Goal: Task Accomplishment & Management: Use online tool/utility

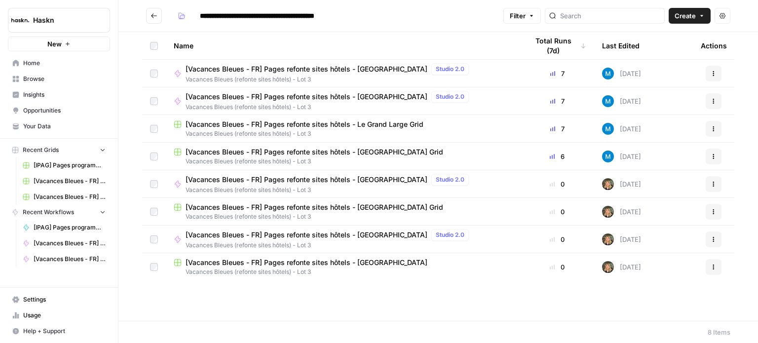
click at [341, 126] on span "[Vacances Bleues - FR] Pages refonte sites hôtels - Le Grand Large Grid" at bounding box center [305, 124] width 238 height 10
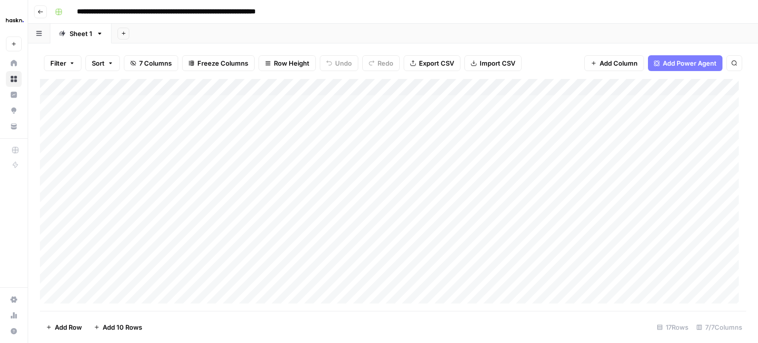
scroll to position [49, 0]
click at [286, 170] on div "Add Column" at bounding box center [393, 195] width 706 height 232
click at [406, 168] on div "Add Column" at bounding box center [393, 195] width 706 height 232
click at [673, 131] on div "Add Column" at bounding box center [393, 195] width 706 height 232
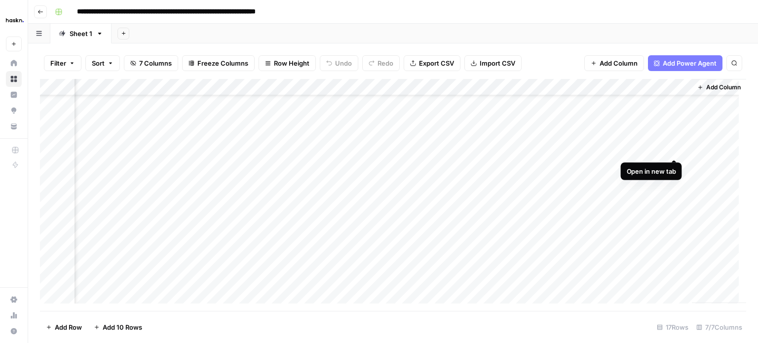
click at [673, 146] on div "Add Column" at bounding box center [393, 195] width 706 height 232
click at [673, 164] on div "Add Column" at bounding box center [393, 195] width 706 height 232
click at [674, 114] on div "Add Column" at bounding box center [393, 195] width 706 height 232
click at [676, 135] on div "Add Column" at bounding box center [393, 195] width 706 height 232
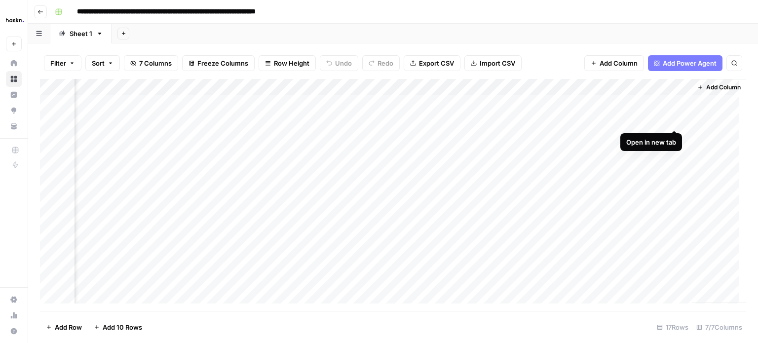
click at [671, 122] on div "Add Column" at bounding box center [393, 195] width 706 height 232
click at [675, 104] on div "Add Column" at bounding box center [393, 195] width 706 height 232
click at [477, 223] on div "Add Column" at bounding box center [393, 195] width 706 height 232
click at [368, 225] on div "Add Column" at bounding box center [393, 195] width 706 height 232
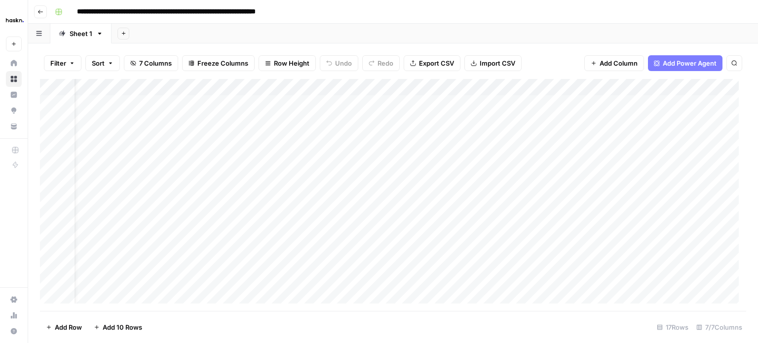
click at [381, 214] on div "Add Column" at bounding box center [393, 195] width 706 height 232
click at [381, 214] on div at bounding box center [400, 221] width 158 height 18
click at [337, 224] on textarea at bounding box center [400, 222] width 158 height 14
paste textarea "**********"
type textarea "**********"
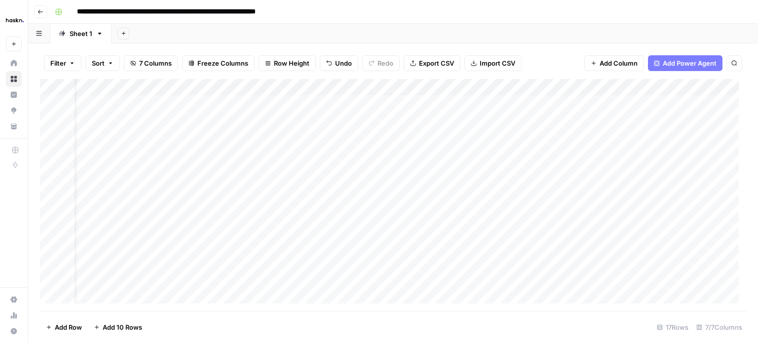
click at [296, 218] on div "Add Column" at bounding box center [393, 195] width 706 height 232
click at [645, 128] on div "Add Column" at bounding box center [393, 195] width 706 height 232
click at [416, 149] on div "Add Column" at bounding box center [393, 195] width 706 height 232
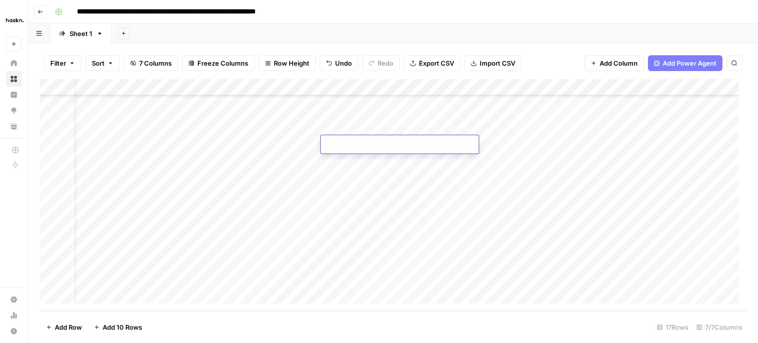
type textarea "**********"
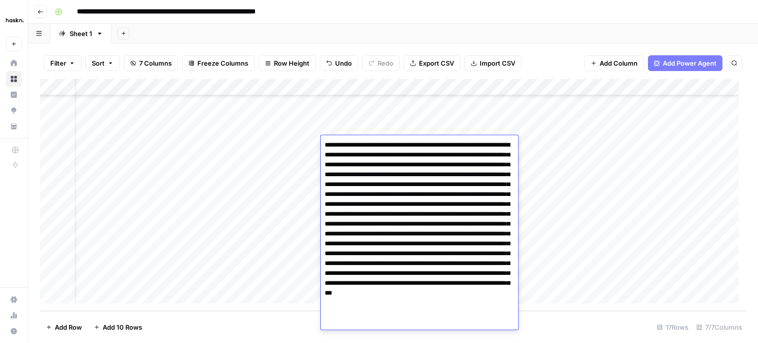
click at [279, 148] on div "Add Column" at bounding box center [393, 195] width 706 height 232
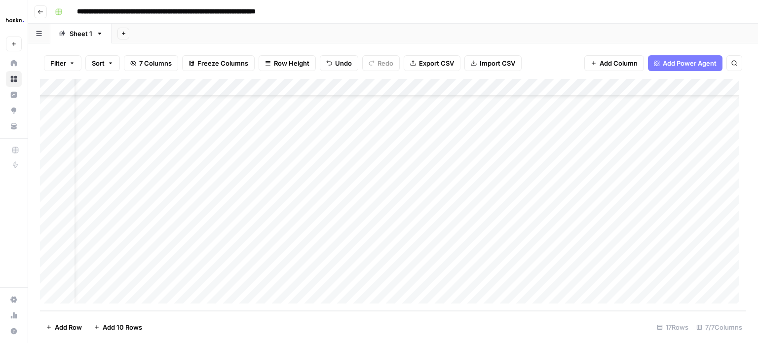
click at [351, 161] on div "Add Column" at bounding box center [393, 195] width 706 height 232
click at [579, 160] on div "Add Column" at bounding box center [393, 195] width 706 height 232
click at [573, 162] on textarea "**********" at bounding box center [542, 162] width 158 height 14
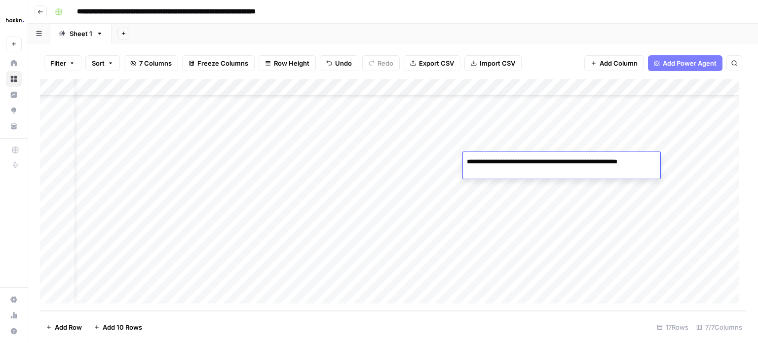
type textarea "**********"
click at [436, 160] on div "Add Column" at bounding box center [393, 195] width 706 height 232
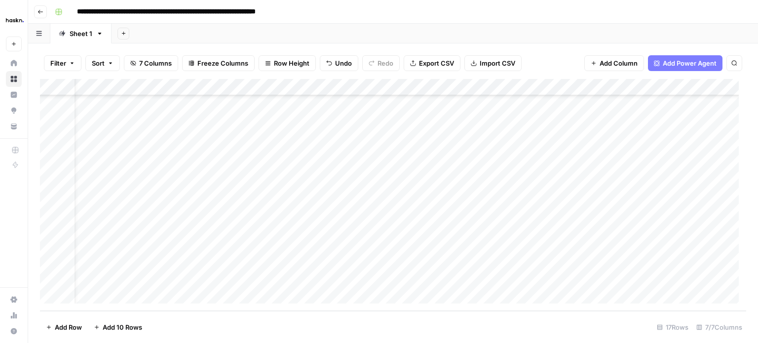
click at [509, 180] on div "Add Column" at bounding box center [393, 195] width 706 height 232
click at [516, 211] on div "Add Column" at bounding box center [393, 195] width 706 height 232
drag, startPoint x: 497, startPoint y: 213, endPoint x: 584, endPoint y: 216, distance: 86.4
click at [584, 216] on textarea "**********" at bounding box center [542, 212] width 158 height 14
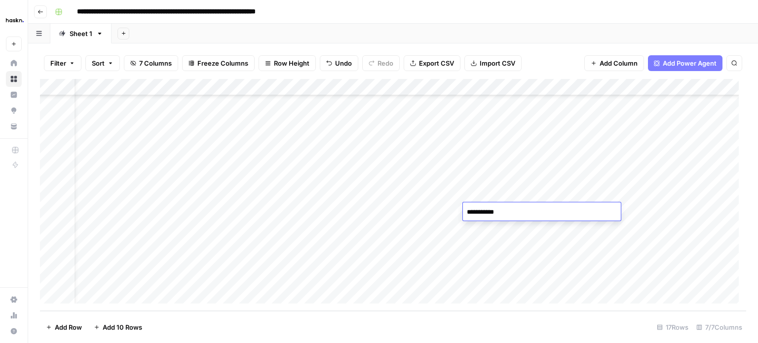
type textarea "**********"
click at [440, 191] on div "Add Column" at bounding box center [393, 195] width 706 height 232
click at [337, 237] on div "Add Column" at bounding box center [393, 195] width 706 height 232
click at [350, 172] on div "Add Column" at bounding box center [393, 195] width 706 height 232
click at [301, 241] on div "Add Column" at bounding box center [393, 195] width 706 height 232
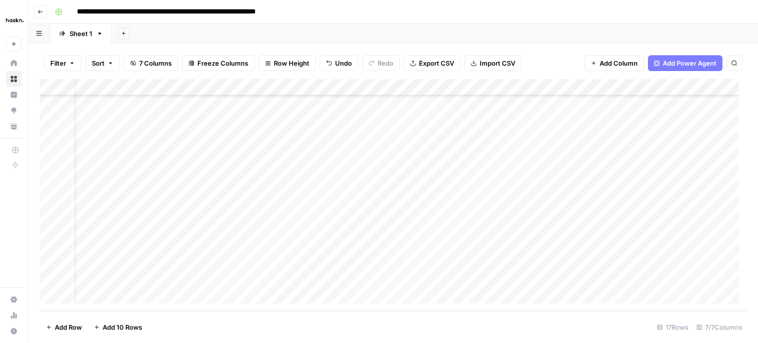
click at [317, 260] on div "Add Column" at bounding box center [393, 195] width 706 height 232
click at [373, 265] on div "Add Column" at bounding box center [393, 195] width 706 height 232
click at [272, 163] on div "Add Column" at bounding box center [393, 195] width 706 height 232
click at [365, 161] on div "Add Column" at bounding box center [393, 195] width 706 height 232
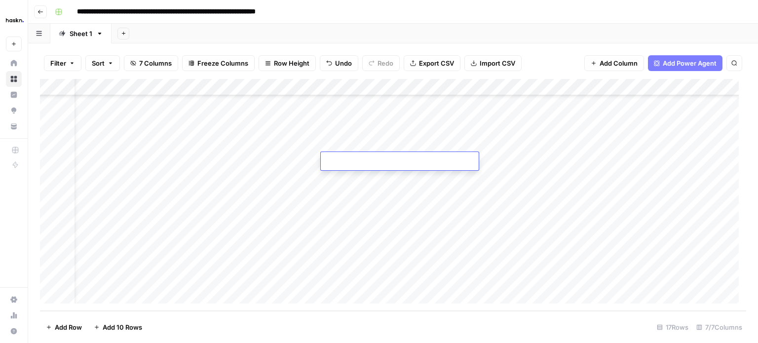
type textarea "**********"
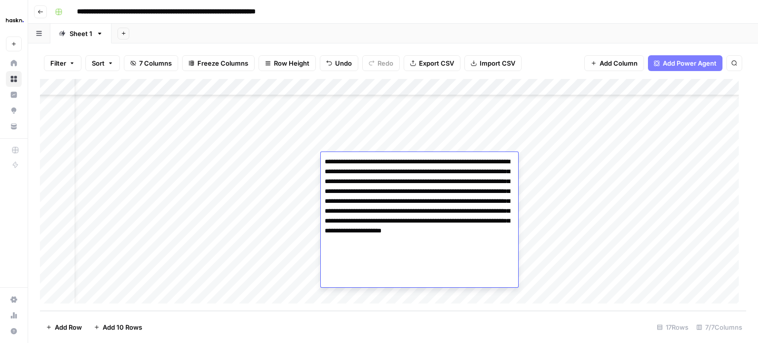
click at [300, 167] on div "Add Column" at bounding box center [393, 195] width 706 height 232
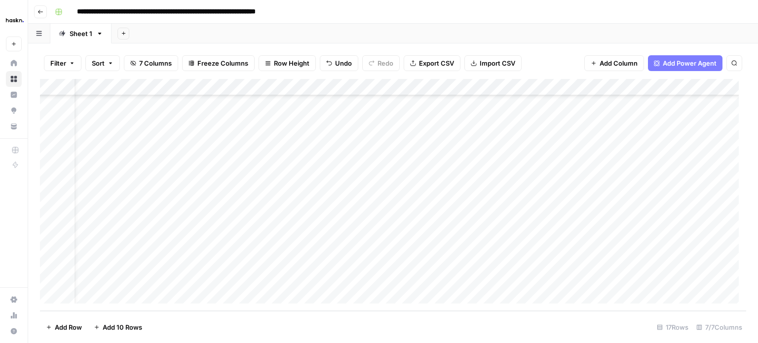
click at [292, 182] on div "Add Column" at bounding box center [393, 195] width 706 height 232
click at [676, 128] on div "Add Column" at bounding box center [393, 195] width 706 height 232
click at [344, 180] on div "Add Column" at bounding box center [393, 195] width 706 height 232
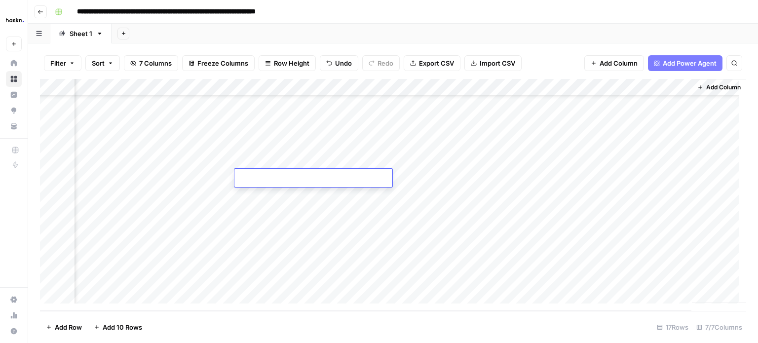
type textarea "**********"
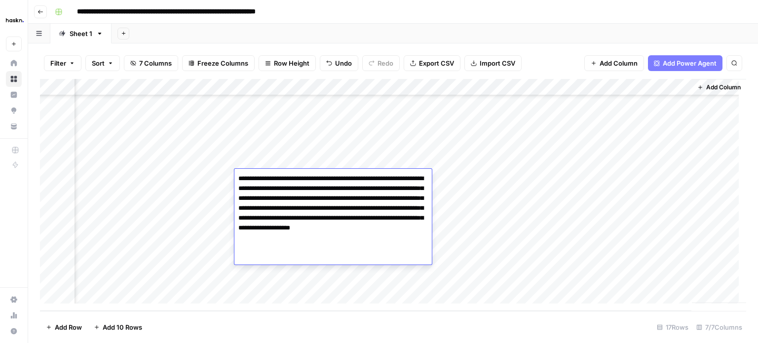
click at [192, 174] on div "Add Column" at bounding box center [393, 195] width 706 height 232
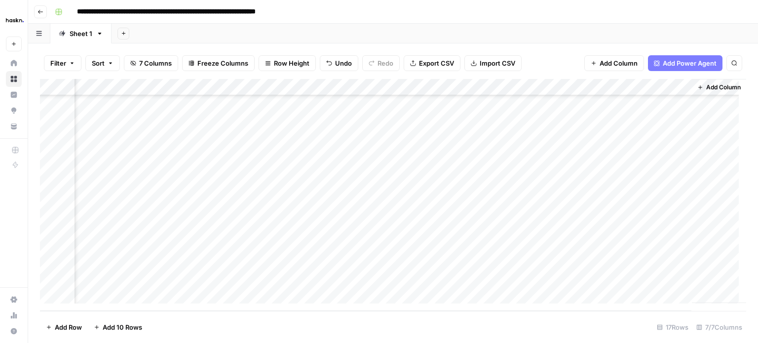
click at [556, 177] on div "Add Column" at bounding box center [393, 195] width 706 height 232
click at [315, 195] on div "Add Column" at bounding box center [393, 195] width 706 height 232
drag, startPoint x: 190, startPoint y: 192, endPoint x: 198, endPoint y: 191, distance: 7.5
click at [191, 191] on div "Add Column" at bounding box center [393, 195] width 706 height 232
click at [290, 193] on div "Add Column" at bounding box center [393, 195] width 706 height 232
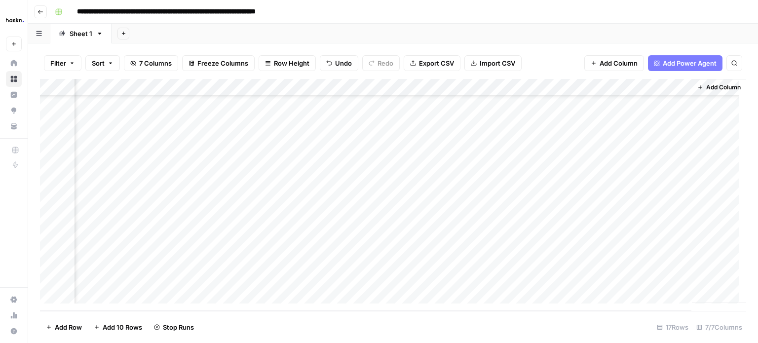
click at [290, 193] on div "Add Column" at bounding box center [393, 195] width 706 height 232
type textarea "**********"
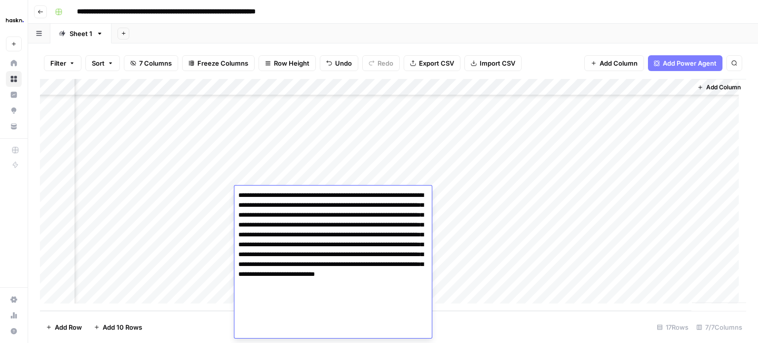
click at [200, 194] on div "Add Column" at bounding box center [393, 195] width 706 height 232
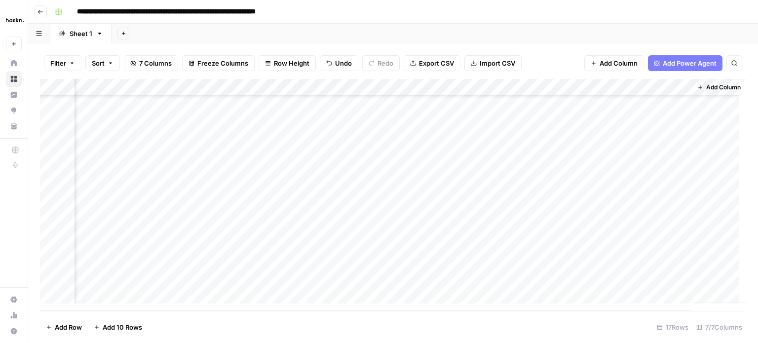
drag, startPoint x: 206, startPoint y: 213, endPoint x: 239, endPoint y: 186, distance: 42.4
click at [207, 213] on div "Add Column" at bounding box center [393, 195] width 706 height 232
click at [322, 220] on div "Add Column" at bounding box center [393, 195] width 706 height 232
click at [322, 218] on div "Add Column" at bounding box center [393, 195] width 706 height 232
click at [317, 206] on div "Add Column" at bounding box center [393, 195] width 706 height 232
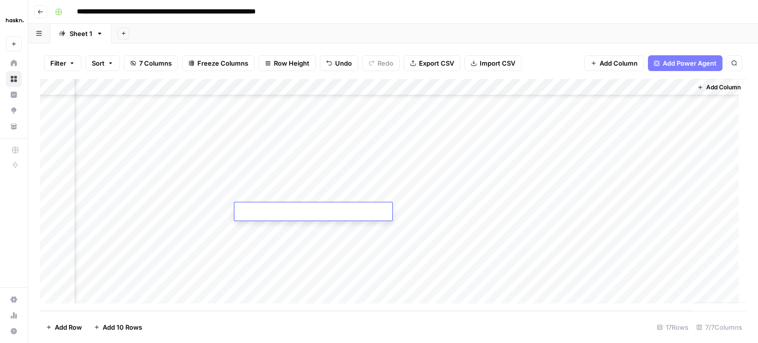
click at [317, 206] on textarea at bounding box center [313, 212] width 158 height 14
type textarea "**********"
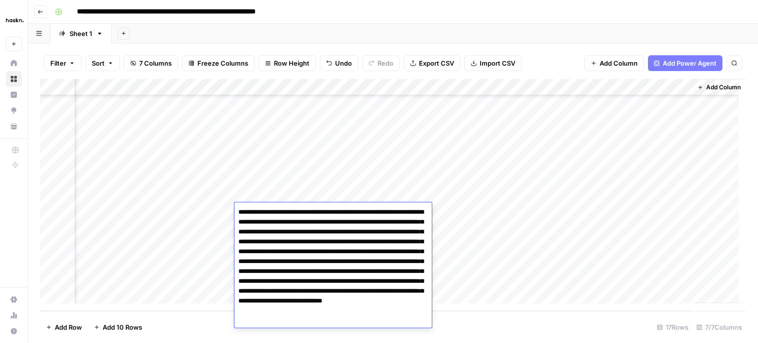
click at [217, 224] on div "Add Column" at bounding box center [393, 195] width 706 height 232
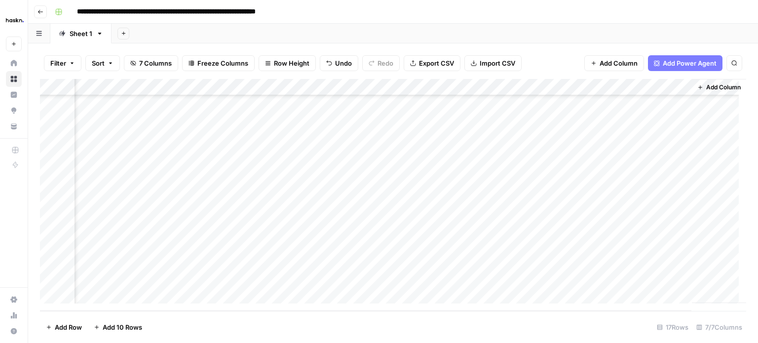
click at [314, 226] on div "Add Column" at bounding box center [393, 195] width 706 height 232
click at [187, 242] on div "Add Column" at bounding box center [393, 195] width 706 height 232
click at [310, 248] on div "Add Column" at bounding box center [393, 195] width 706 height 232
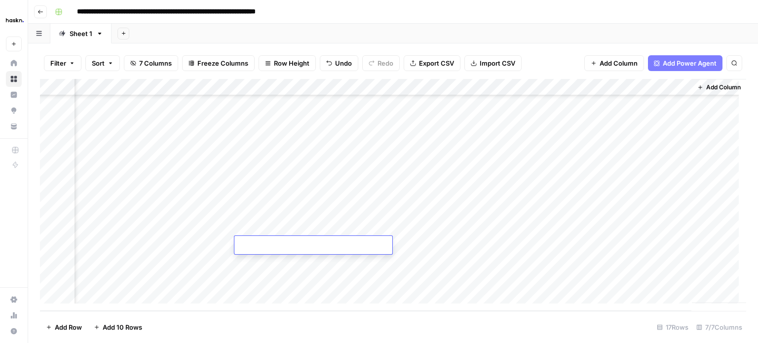
type textarea "**********"
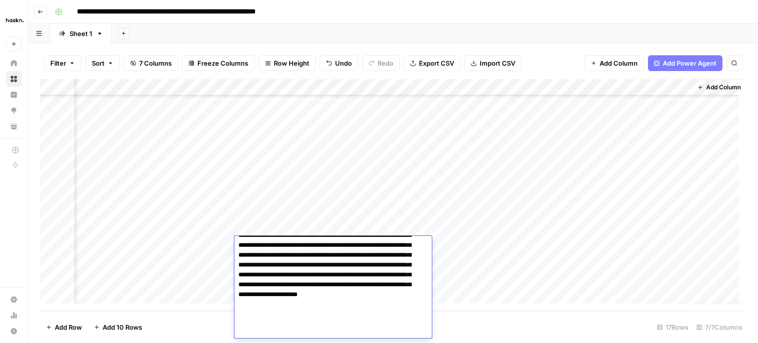
click at [178, 246] on div "Add Column" at bounding box center [393, 195] width 706 height 232
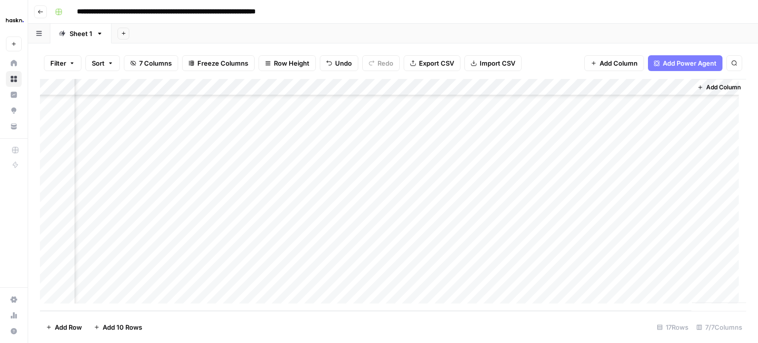
click at [277, 264] on div "Add Column" at bounding box center [393, 195] width 706 height 232
click at [205, 263] on div "Add Column" at bounding box center [393, 195] width 706 height 232
click at [329, 263] on div "Add Column" at bounding box center [393, 195] width 706 height 232
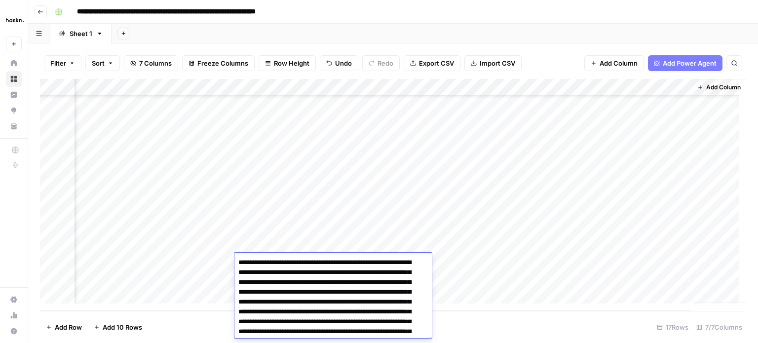
scroll to position [76, 0]
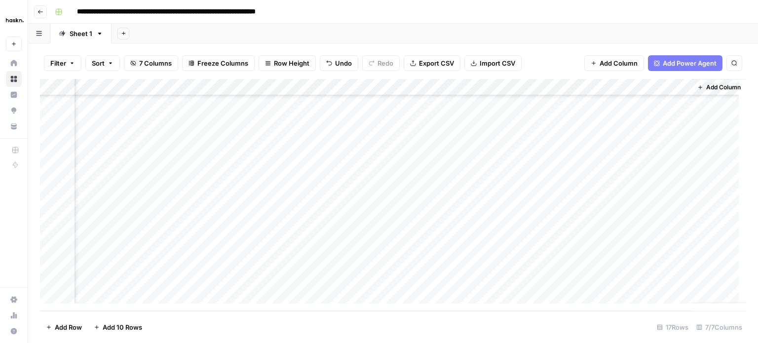
click at [302, 238] on div "Add Column" at bounding box center [393, 195] width 706 height 232
click at [559, 192] on div "Add Column" at bounding box center [393, 195] width 706 height 232
click at [311, 276] on div "Add Column" at bounding box center [393, 195] width 706 height 232
click at [195, 274] on div "Add Column" at bounding box center [393, 195] width 706 height 232
click at [319, 257] on div "Add Column" at bounding box center [393, 195] width 706 height 232
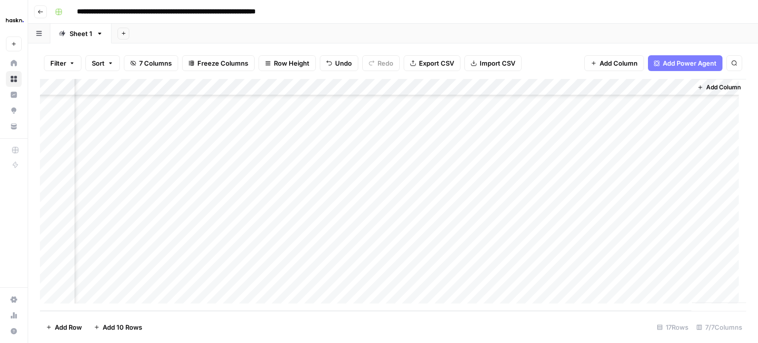
click at [556, 209] on div "Add Column" at bounding box center [393, 195] width 706 height 232
click at [299, 280] on div "Add Column" at bounding box center [393, 195] width 706 height 232
type textarea "**********"
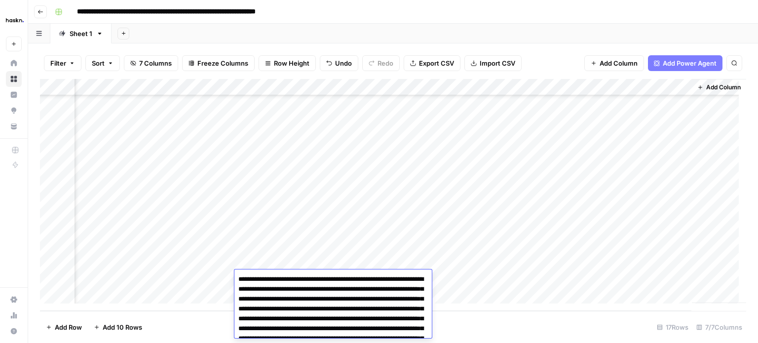
scroll to position [103, 0]
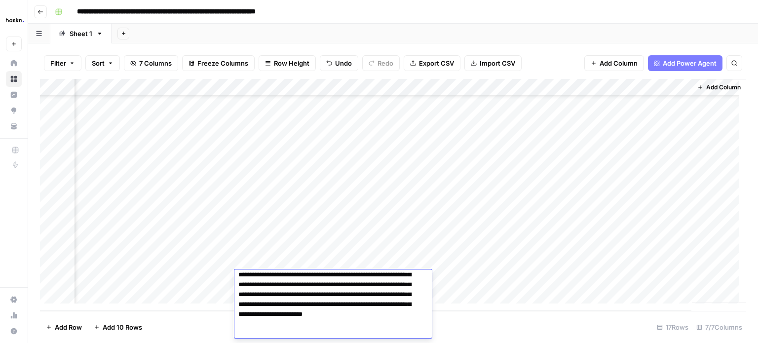
drag, startPoint x: 210, startPoint y: 266, endPoint x: 305, endPoint y: 265, distance: 95.2
click at [210, 265] on div "Add Column" at bounding box center [393, 195] width 706 height 232
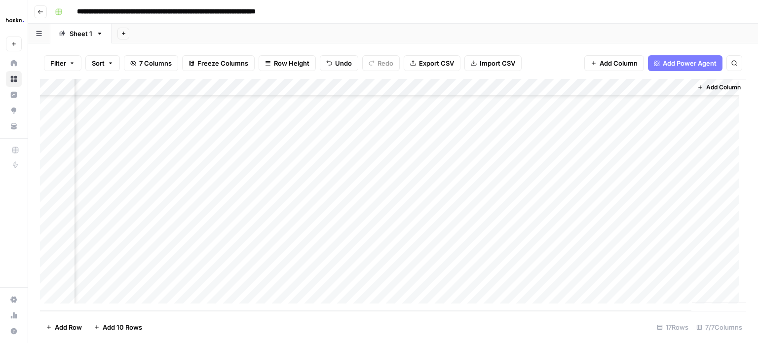
drag, startPoint x: 419, startPoint y: 274, endPoint x: 429, endPoint y: 278, distance: 10.2
click at [419, 274] on div "Add Column" at bounding box center [393, 195] width 706 height 232
click at [429, 278] on div "Add Column" at bounding box center [393, 195] width 706 height 232
click at [441, 252] on div "Add Column" at bounding box center [393, 195] width 706 height 232
click at [440, 272] on div "Add Column" at bounding box center [393, 195] width 706 height 232
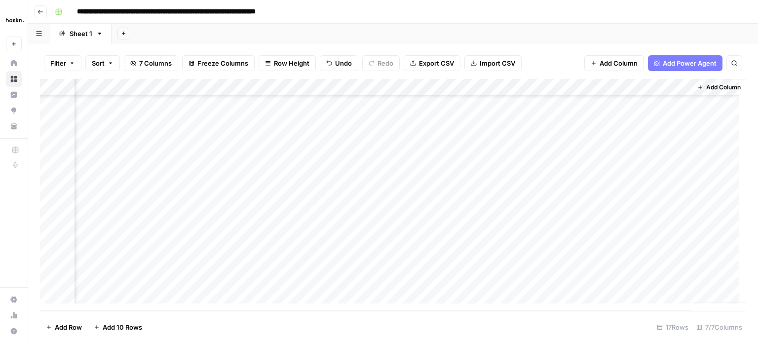
click at [440, 272] on div "Add Column" at bounding box center [393, 195] width 706 height 232
type textarea "**********"
click at [440, 264] on div "Add Column" at bounding box center [393, 195] width 706 height 232
click at [446, 276] on div "Add Column" at bounding box center [393, 195] width 706 height 232
click at [430, 278] on div "Add Column" at bounding box center [393, 195] width 706 height 232
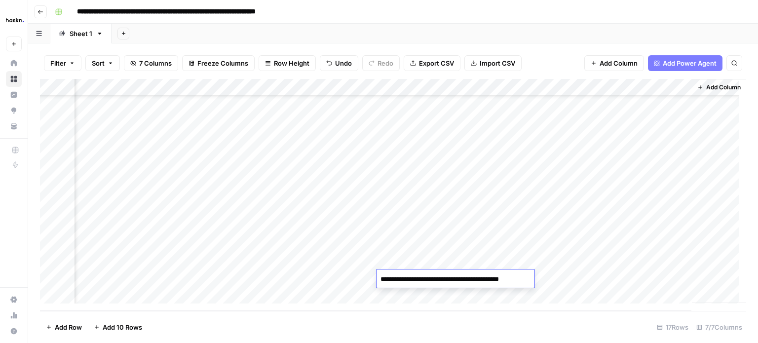
click at [430, 278] on textarea "**********" at bounding box center [455, 279] width 158 height 14
click at [422, 280] on textarea "**********" at bounding box center [455, 279] width 158 height 14
click at [427, 281] on textarea "**********" at bounding box center [455, 279] width 158 height 14
click at [520, 280] on textarea "**********" at bounding box center [455, 279] width 158 height 14
paste textarea "**********"
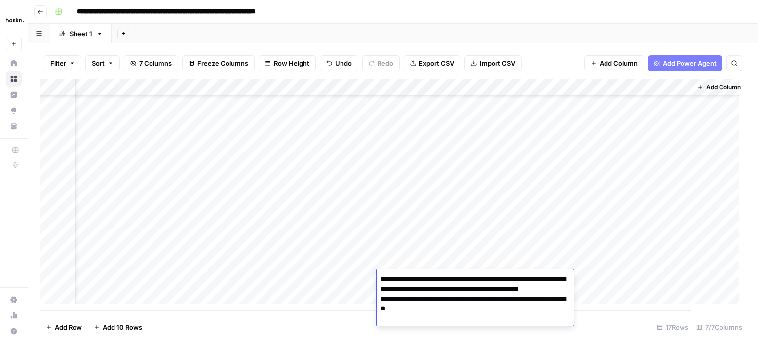
paste textarea "**********"
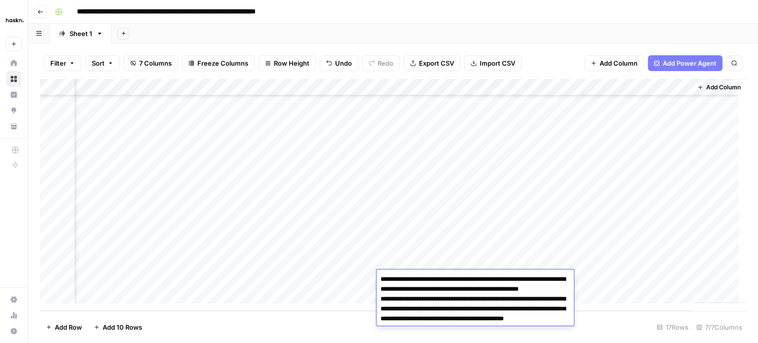
scroll to position [4, 0]
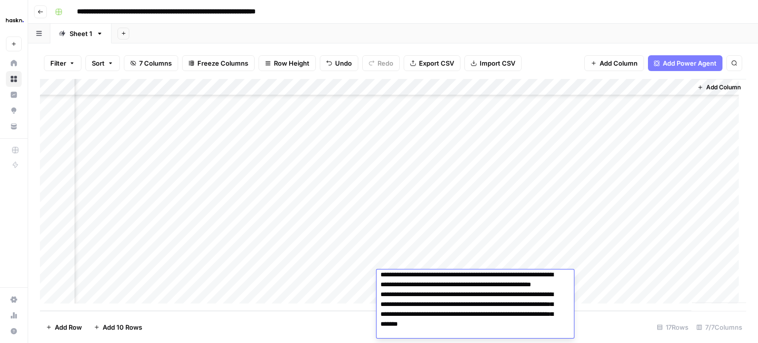
paste textarea "**********"
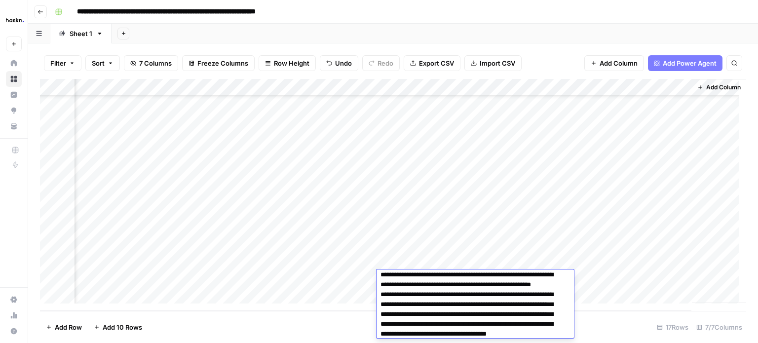
scroll to position [74, 0]
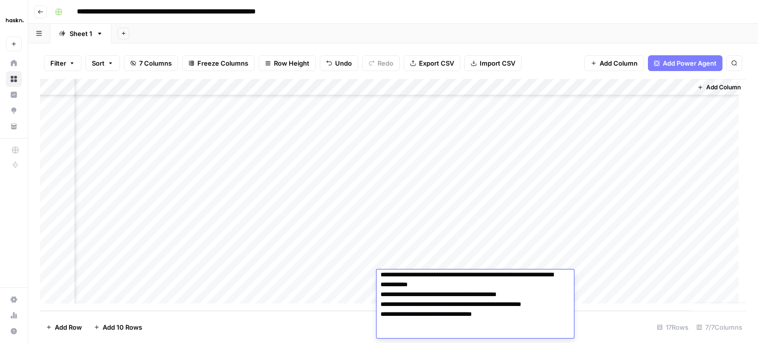
paste textarea "**********"
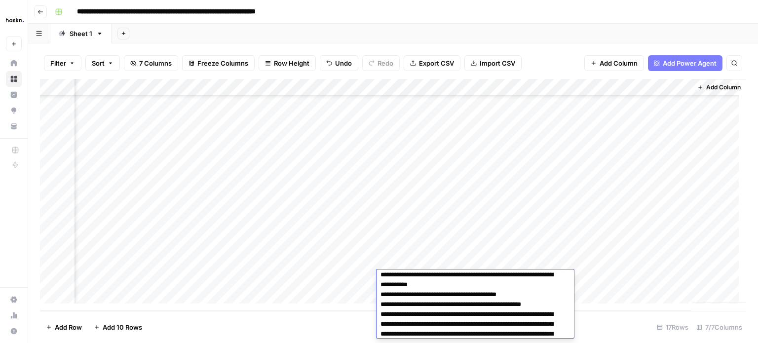
scroll to position [113, 0]
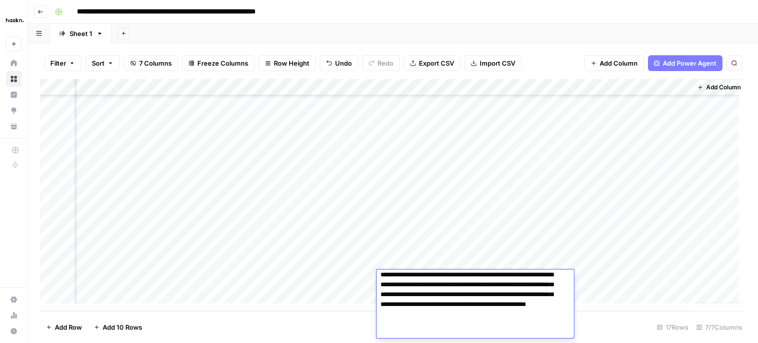
type textarea "**********"
click at [422, 247] on div "Add Column" at bounding box center [393, 195] width 706 height 232
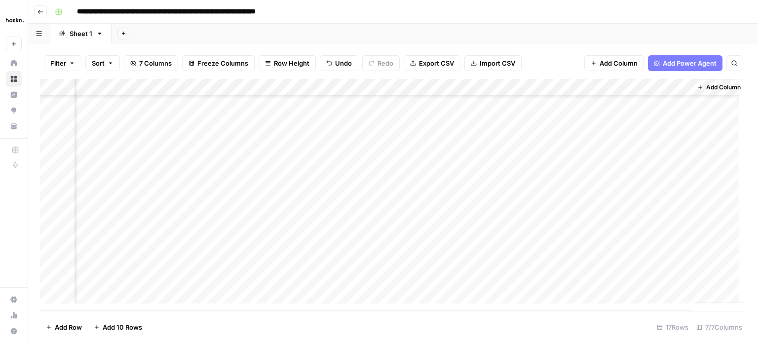
click at [554, 225] on div "Add Column" at bounding box center [393, 195] width 706 height 232
click at [559, 242] on div "Add Column" at bounding box center [393, 195] width 706 height 232
click at [556, 261] on div "Add Column" at bounding box center [393, 195] width 706 height 232
click at [555, 281] on div "Add Column" at bounding box center [393, 195] width 706 height 232
click at [45, 12] on button "Go back" at bounding box center [40, 11] width 13 height 13
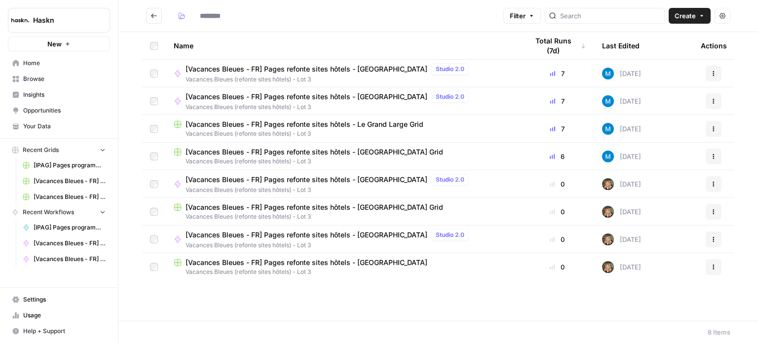
click at [312, 150] on span "[Vacances Bleues - FR] Pages refonte sites hôtels - [GEOGRAPHIC_DATA] Grid" at bounding box center [315, 152] width 258 height 10
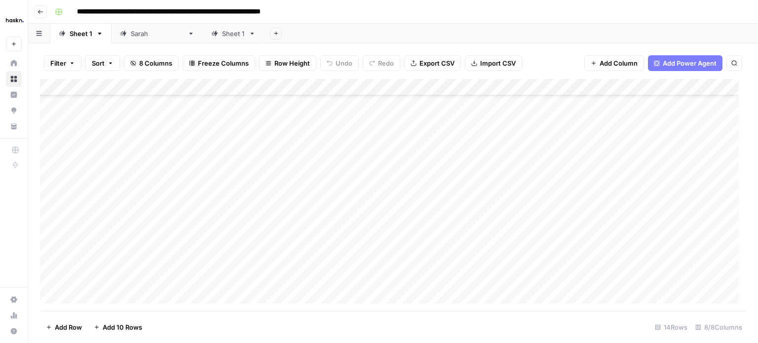
scroll to position [43, 0]
click at [468, 279] on div "Add Column" at bounding box center [393, 195] width 706 height 232
click at [577, 280] on div "Add Column" at bounding box center [393, 195] width 706 height 232
click at [578, 278] on div "Add Column" at bounding box center [393, 195] width 706 height 232
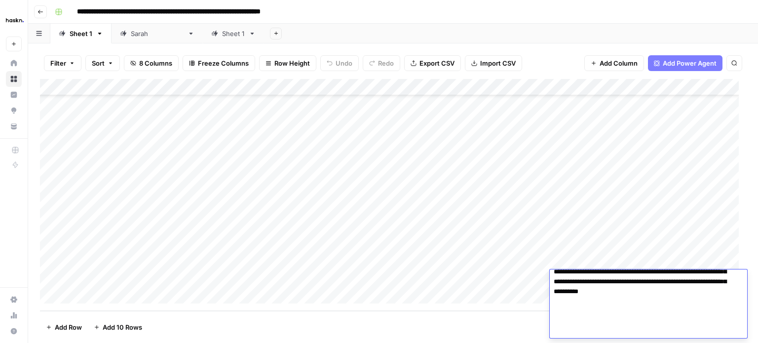
click at [626, 298] on textarea at bounding box center [645, 198] width 190 height 280
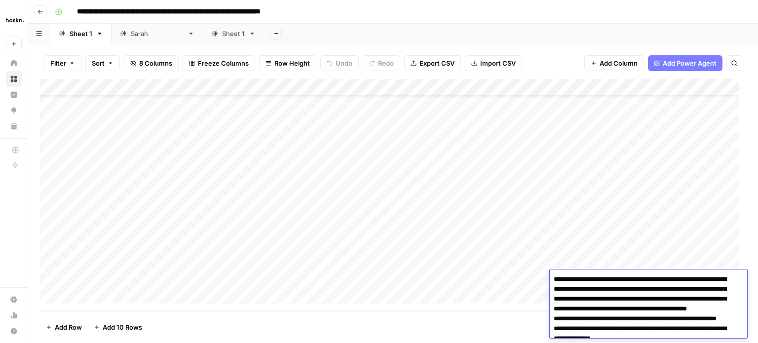
scroll to position [0, 0]
drag, startPoint x: 576, startPoint y: 308, endPoint x: 546, endPoint y: 280, distance: 41.2
click at [546, 280] on body "**********" at bounding box center [379, 171] width 758 height 343
click at [453, 220] on div "Add Column" at bounding box center [393, 195] width 706 height 232
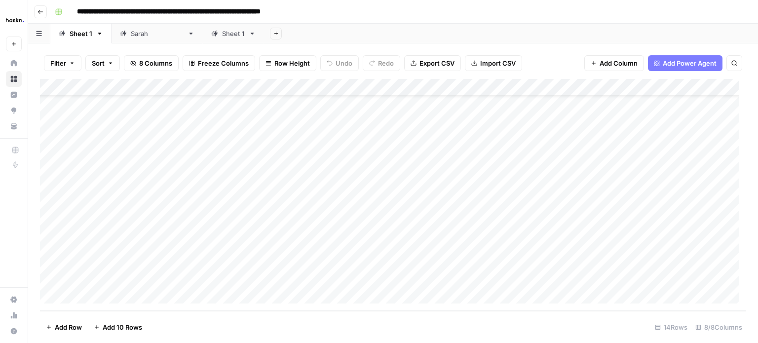
click at [40, 10] on icon "button" at bounding box center [40, 12] width 6 height 6
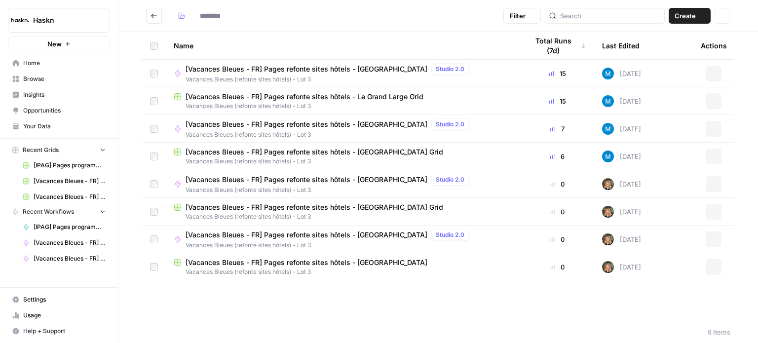
type input "**********"
click at [341, 152] on span "[Vacances Bleues - FR] Pages refonte sites hôtels - [GEOGRAPHIC_DATA] Grid" at bounding box center [315, 152] width 258 height 10
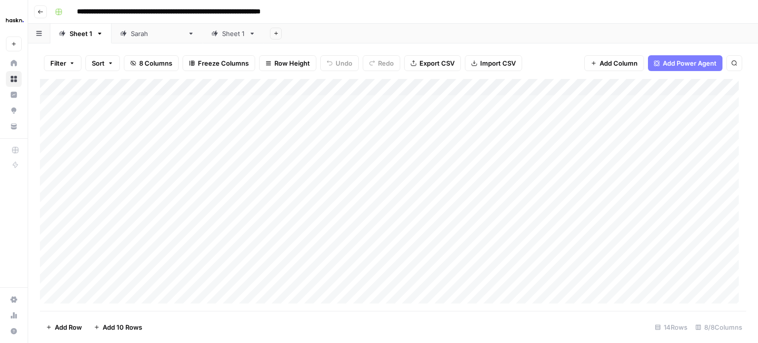
click at [42, 11] on icon "button" at bounding box center [40, 12] width 5 height 4
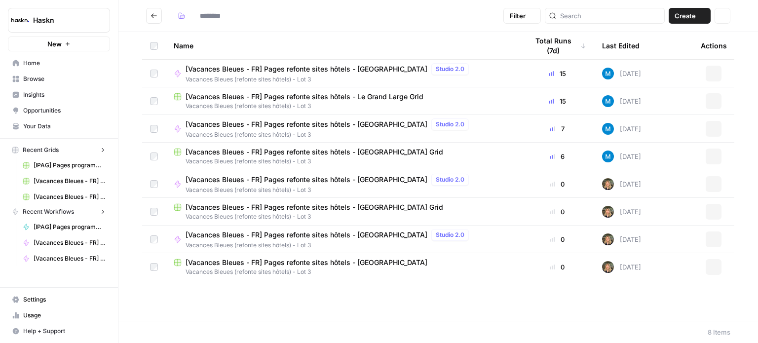
type input "**********"
click at [339, 97] on span "[Vacances Bleues - FR] Pages refonte sites hôtels - Le Grand Large Grid" at bounding box center [305, 97] width 238 height 10
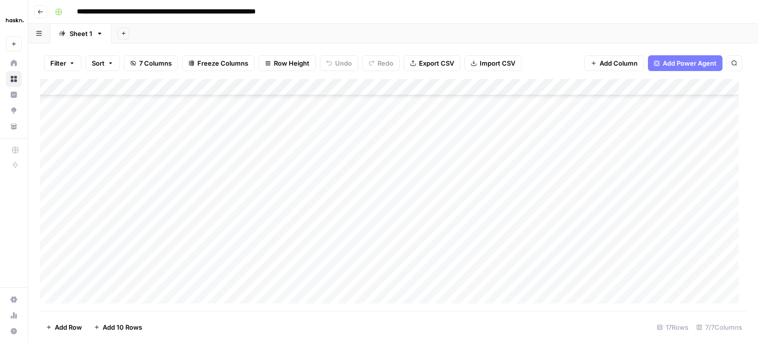
scroll to position [93, 0]
click at [556, 275] on div "Add Column" at bounding box center [393, 195] width 706 height 232
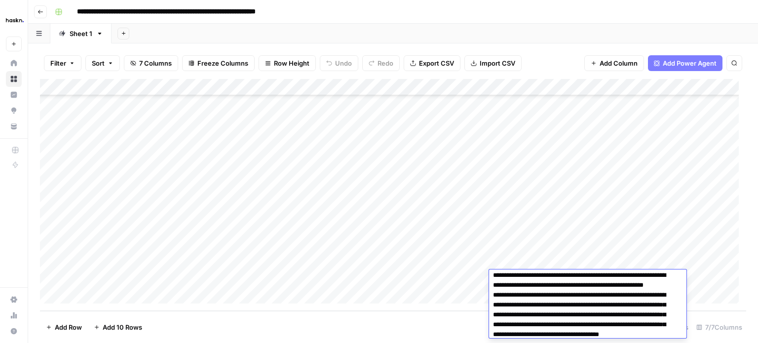
scroll to position [0, 0]
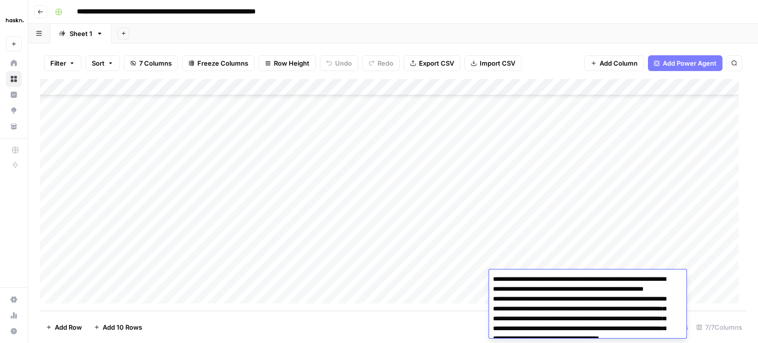
drag, startPoint x: 631, startPoint y: 281, endPoint x: 468, endPoint y: 282, distance: 162.8
click at [468, 282] on body "**********" at bounding box center [379, 171] width 758 height 343
drag, startPoint x: 511, startPoint y: 310, endPoint x: 496, endPoint y: 309, distance: 15.3
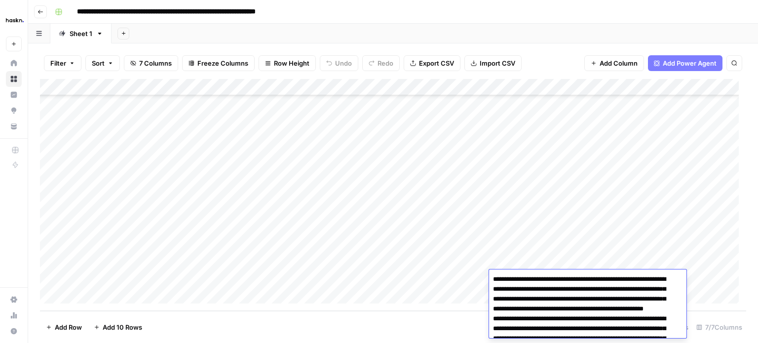
type textarea "**********"
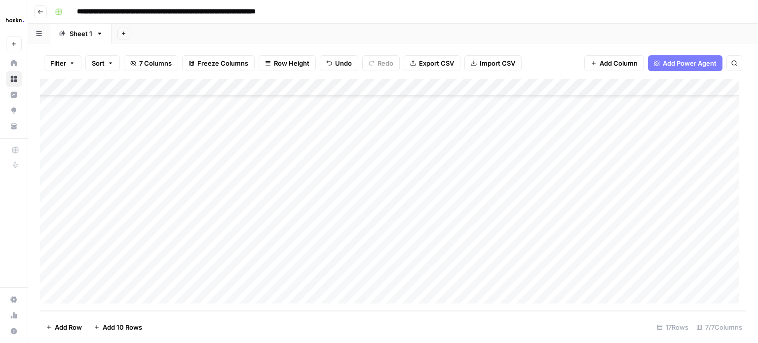
click at [450, 251] on div "Add Column" at bounding box center [393, 195] width 706 height 232
click at [696, 280] on div "Add Column" at bounding box center [393, 195] width 706 height 232
click at [624, 192] on div "Add Column" at bounding box center [393, 195] width 706 height 232
click at [625, 212] on div "Add Column" at bounding box center [393, 195] width 706 height 232
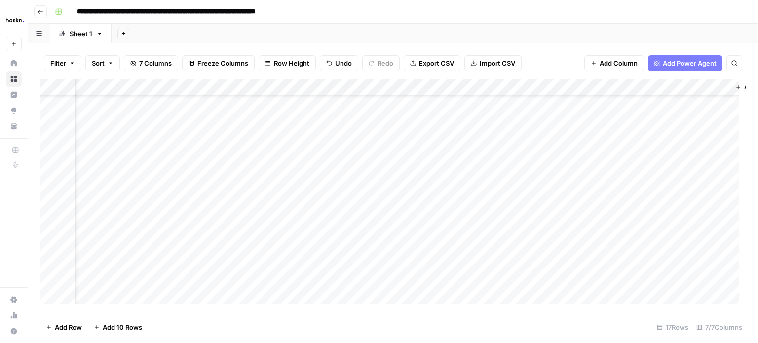
scroll to position [43, 67]
click at [718, 226] on div "Add Column" at bounding box center [393, 195] width 706 height 232
click at [719, 172] on div "Add Column" at bounding box center [393, 195] width 706 height 232
click at [718, 193] on div "Add Column" at bounding box center [393, 195] width 706 height 232
